Goal: Task Accomplishment & Management: Use online tool/utility

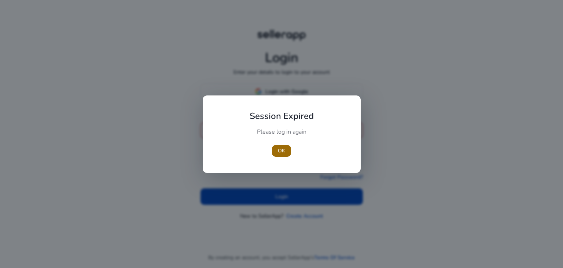
type input "**********"
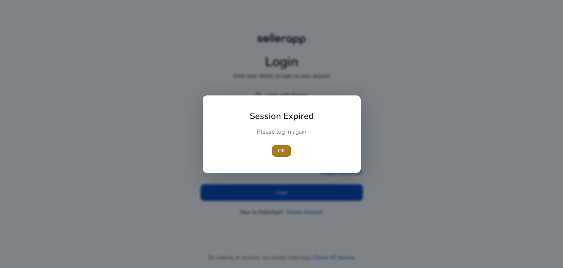
click at [286, 151] on span "button" at bounding box center [281, 151] width 19 height 18
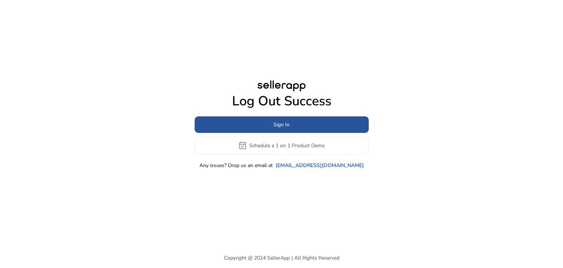
click at [289, 127] on span "Sign In" at bounding box center [282, 125] width 16 height 8
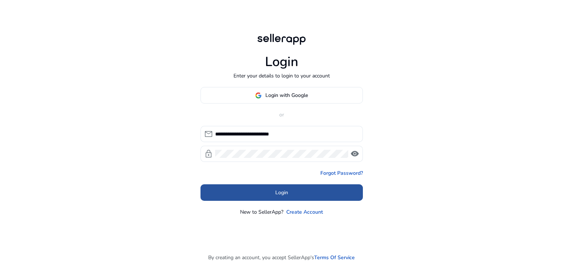
click at [275, 198] on span at bounding box center [282, 193] width 162 height 18
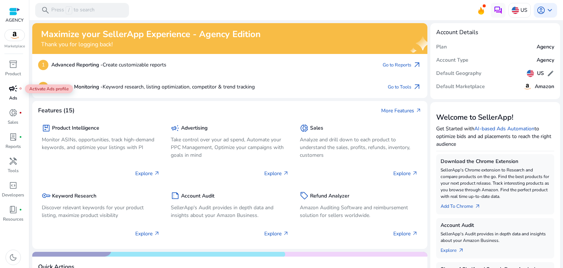
click at [11, 91] on span "campaign" at bounding box center [13, 88] width 9 height 9
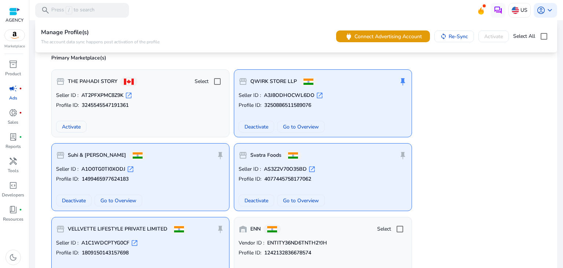
scroll to position [158, 0]
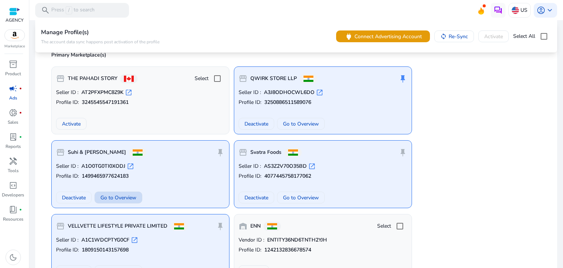
click at [131, 195] on span "Go to Overview" at bounding box center [118, 198] width 36 height 8
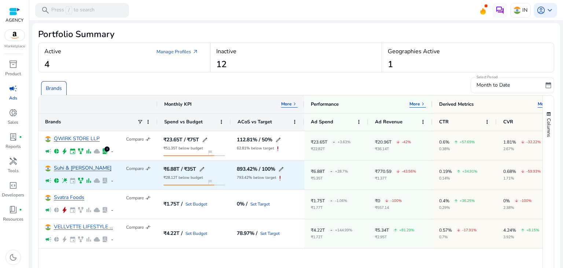
click at [74, 168] on link "Suhi & [PERSON_NAME]" at bounding box center [83, 168] width 58 height 6
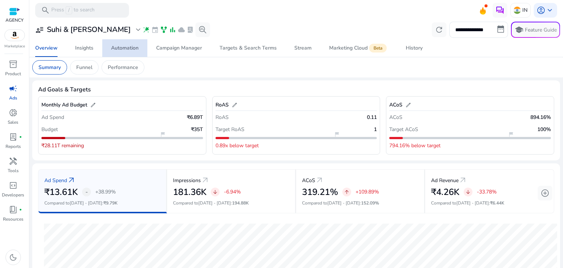
click at [107, 46] on link "Automation" at bounding box center [124, 48] width 45 height 18
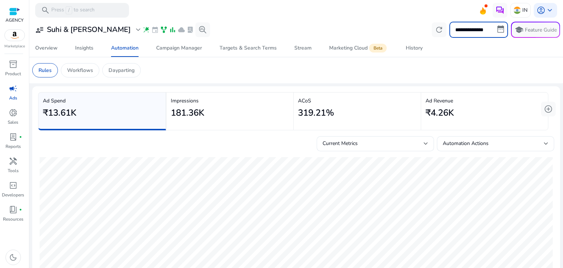
click at [469, 27] on input "**********" at bounding box center [479, 30] width 59 height 16
select select "*"
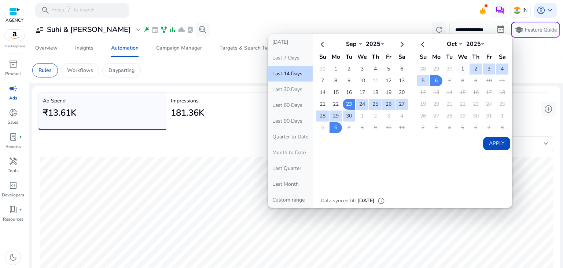
click at [457, 65] on td "1" at bounding box center [463, 68] width 12 height 11
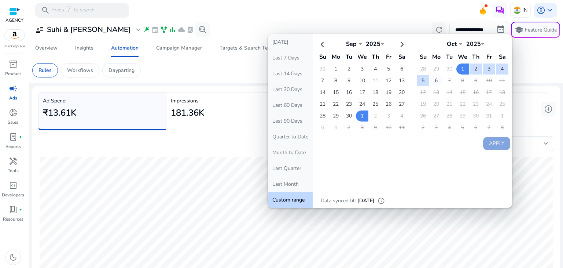
click at [430, 78] on td "6" at bounding box center [436, 80] width 12 height 11
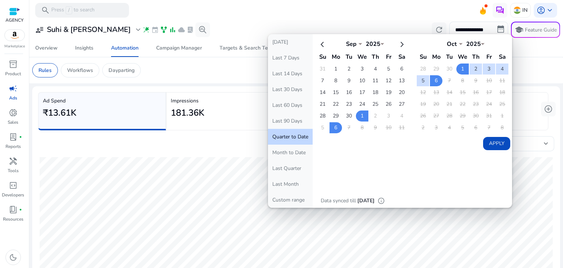
click at [490, 144] on button "Apply" at bounding box center [496, 143] width 27 height 13
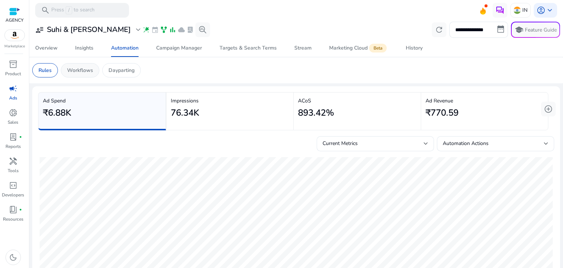
click at [85, 71] on p "Workflows" at bounding box center [80, 70] width 26 height 8
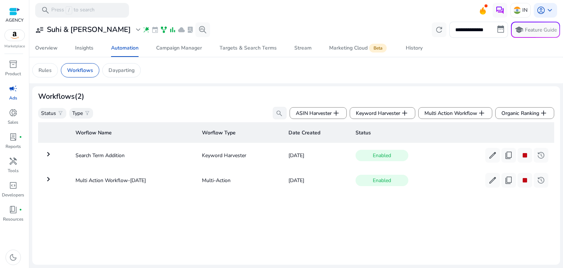
click at [47, 181] on mat-icon "keyboard_arrow_right" at bounding box center [48, 179] width 9 height 9
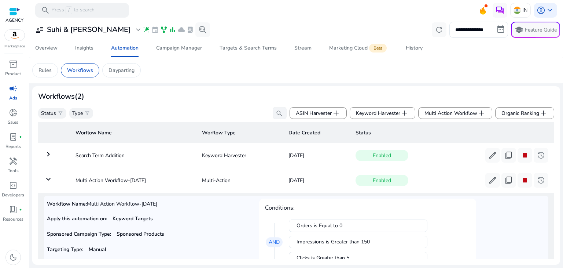
click at [48, 179] on mat-icon "keyboard_arrow_down" at bounding box center [48, 179] width 9 height 9
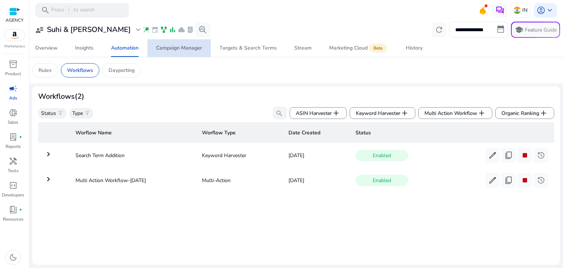
click at [183, 53] on span "Campaign Manager" at bounding box center [179, 48] width 46 height 18
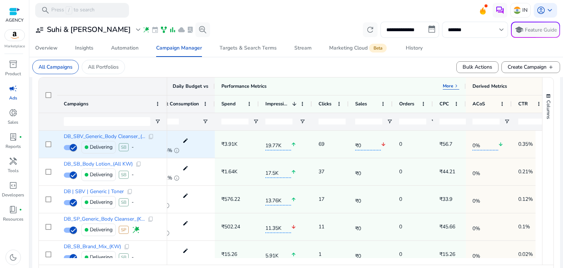
scroll to position [0, 22]
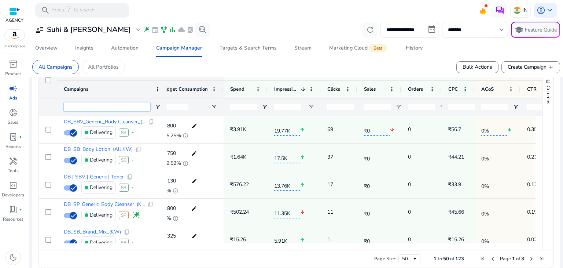
click at [105, 107] on input "Campaigns Filter Input" at bounding box center [107, 106] width 87 height 9
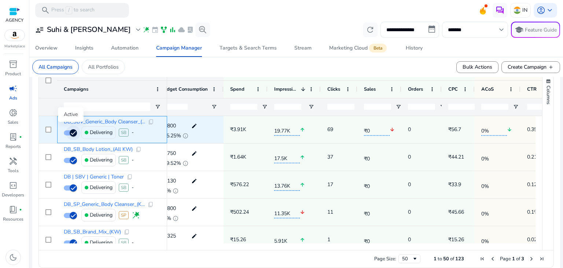
click at [70, 131] on icon "button" at bounding box center [73, 132] width 7 height 7
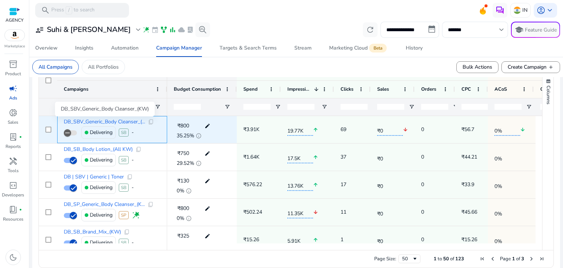
click at [138, 121] on span "DB_SBV_Generic_Body Cleanser_(..." at bounding box center [104, 121] width 81 height 5
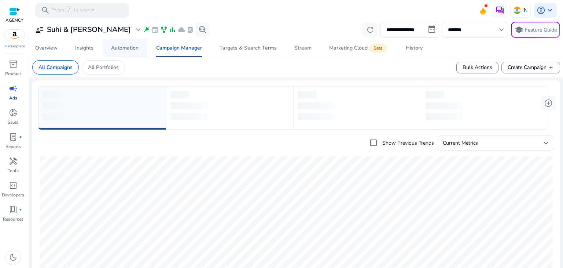
click at [126, 47] on div "Automation" at bounding box center [125, 47] width 28 height 5
